Goal: Task Accomplishment & Management: Use online tool/utility

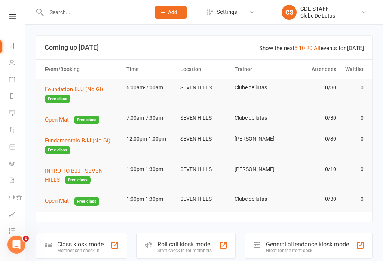
click at [88, 85] on button "Foundation BJJ (No Gi) Free class" at bounding box center [82, 94] width 75 height 18
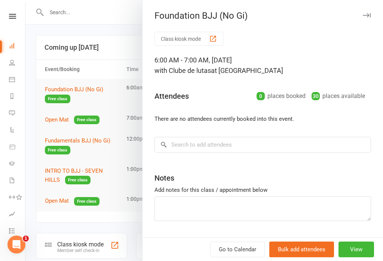
click at [188, 33] on button "Class kiosk mode" at bounding box center [189, 39] width 69 height 14
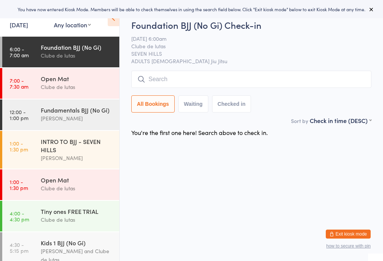
click at [296, 86] on input "search" at bounding box center [251, 79] width 240 height 17
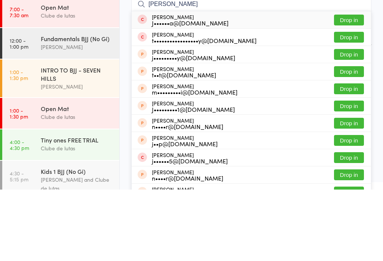
type input "Joe"
click at [355, 103] on button "Drop in" at bounding box center [349, 108] width 30 height 11
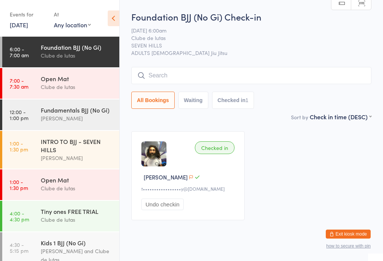
click at [262, 73] on input "search" at bounding box center [251, 75] width 240 height 17
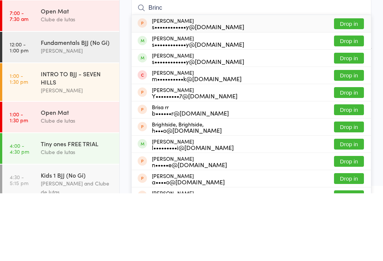
type input "Brinc"
click at [356, 121] on button "Drop in" at bounding box center [349, 126] width 30 height 11
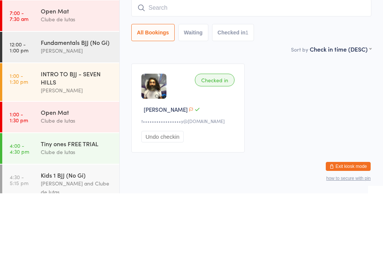
scroll to position [15, 0]
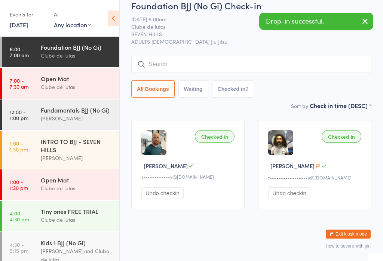
click at [239, 57] on input "search" at bounding box center [251, 64] width 240 height 17
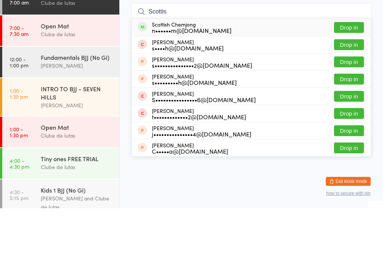
type input "Scottis"
click at [348, 75] on button "Drop in" at bounding box center [349, 80] width 30 height 11
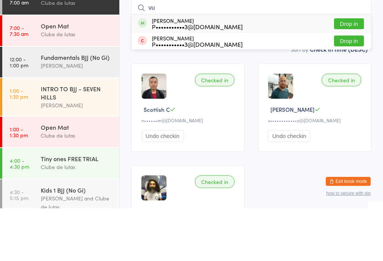
type input "vu"
click at [354, 68] on div "Philippe Vu P•••••••••••3@hotmail.com Drop in" at bounding box center [252, 76] width 240 height 17
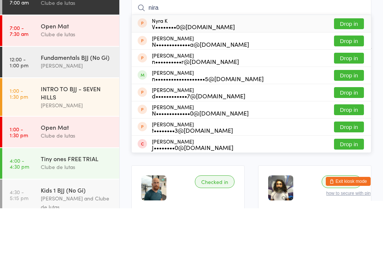
type input "nira"
click at [344, 123] on button "Drop in" at bounding box center [349, 128] width 30 height 11
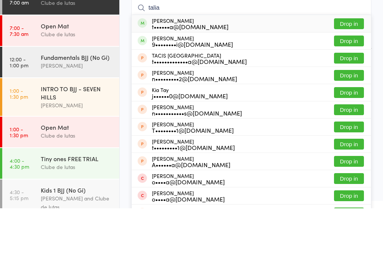
type input "talia"
click at [355, 71] on button "Drop in" at bounding box center [349, 76] width 30 height 11
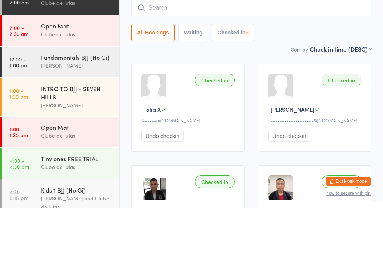
scroll to position [68, 0]
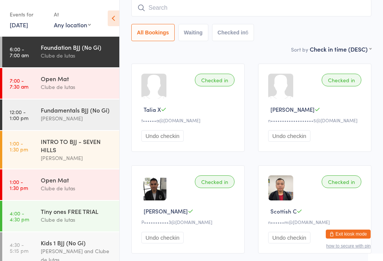
click at [241, 12] on input "search" at bounding box center [251, 7] width 240 height 17
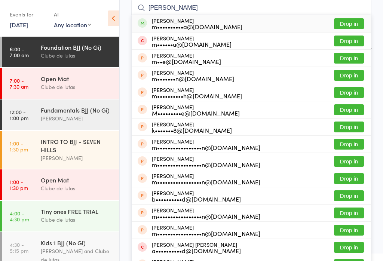
type input "Mikesh"
click at [348, 27] on button "Drop in" at bounding box center [349, 23] width 30 height 11
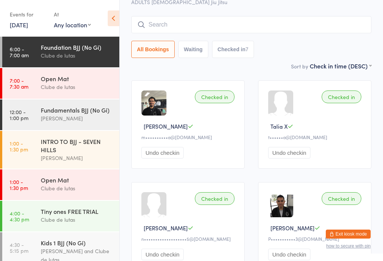
click at [279, 30] on input "search" at bounding box center [251, 24] width 240 height 17
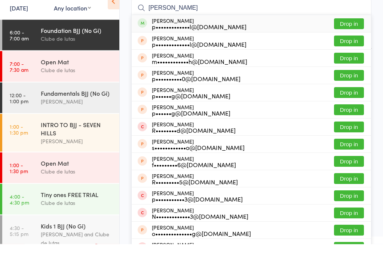
type input "Prathik"
click at [355, 36] on button "Drop in" at bounding box center [349, 41] width 30 height 11
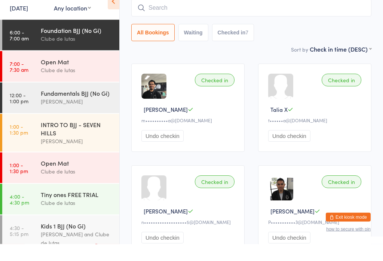
scroll to position [68, 0]
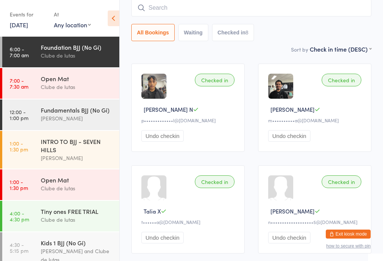
click at [295, 4] on input "search" at bounding box center [251, 7] width 240 height 17
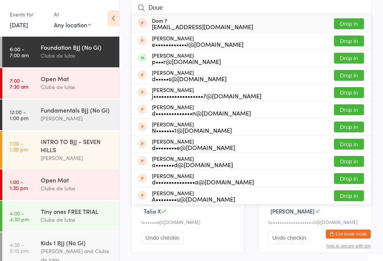
type input "Doue"
click at [355, 55] on button "Drop in" at bounding box center [349, 58] width 30 height 11
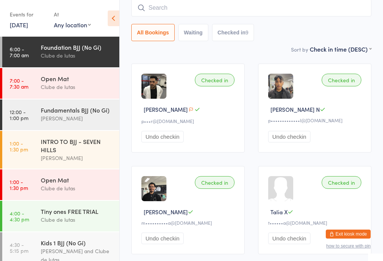
click at [200, 16] on input "search" at bounding box center [251, 7] width 240 height 17
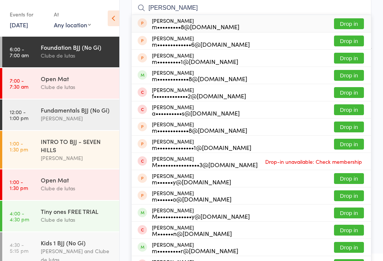
type input "Matthew"
click at [353, 76] on button "Drop in" at bounding box center [349, 75] width 30 height 11
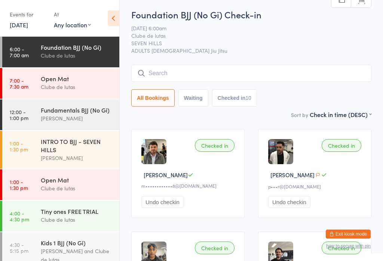
scroll to position [0, 0]
